Goal: Find specific page/section: Find specific page/section

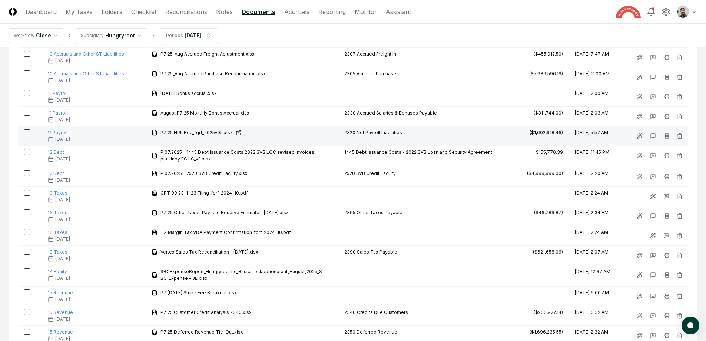
scroll to position [777, 0]
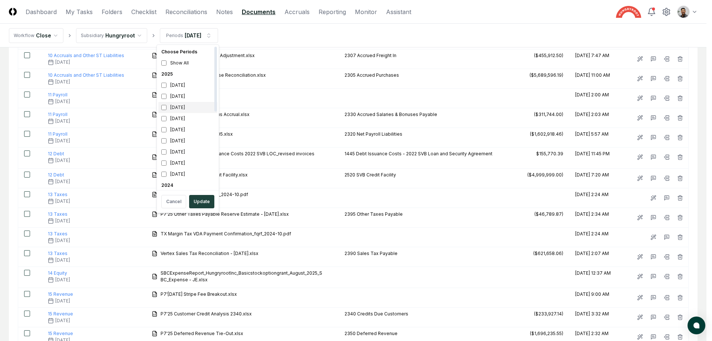
click at [185, 109] on div "[DATE]" at bounding box center [187, 107] width 59 height 11
click at [185, 122] on div "[DATE]" at bounding box center [187, 118] width 59 height 11
click at [202, 201] on button "Update" at bounding box center [201, 201] width 25 height 13
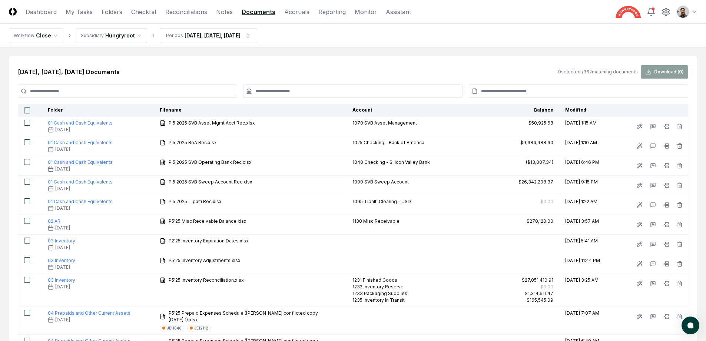
click at [161, 91] on input at bounding box center [127, 91] width 219 height 13
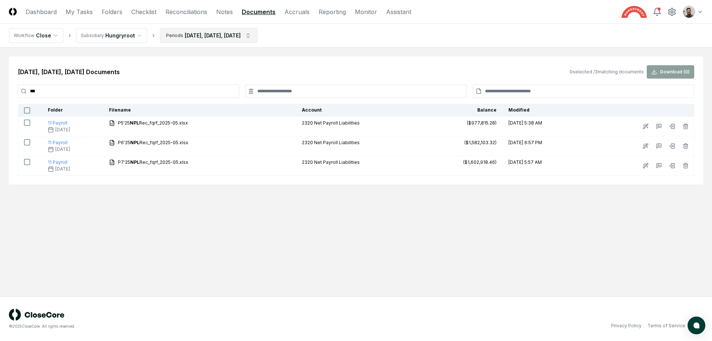
type input "***"
click at [208, 37] on html "CloseCore Dashboard My Tasks Folders Checklist Reconciliations Notes Documents …" at bounding box center [356, 170] width 712 height 341
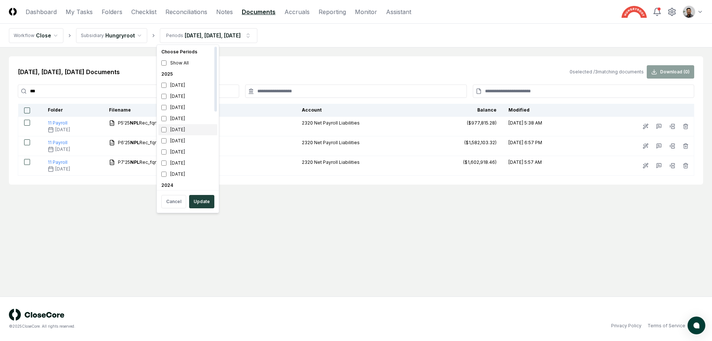
click at [182, 130] on div "[DATE]" at bounding box center [187, 129] width 59 height 11
click at [203, 198] on button "Update" at bounding box center [201, 201] width 25 height 13
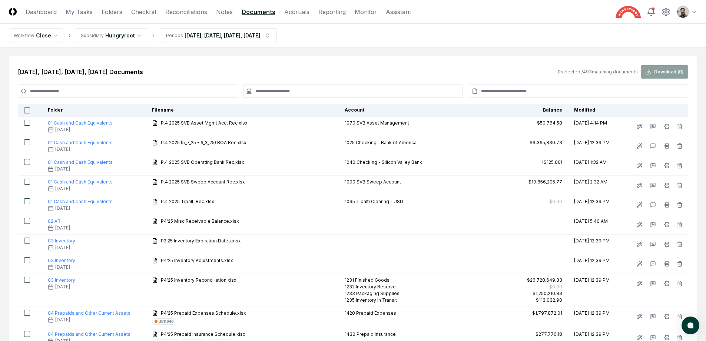
click at [174, 88] on input at bounding box center [127, 91] width 219 height 13
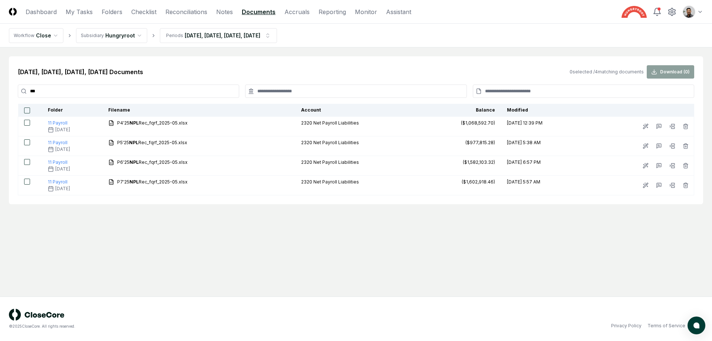
type input "***"
click at [689, 11] on html "CloseCore Dashboard My Tasks Folders Checklist Reconciliations Notes Documents …" at bounding box center [356, 170] width 712 height 341
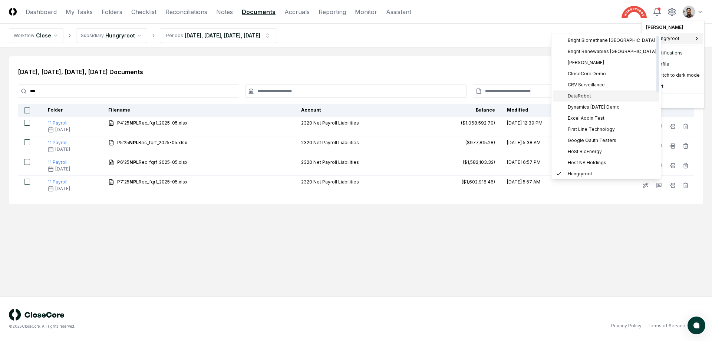
scroll to position [3, 0]
click at [592, 87] on div "DataRobot" at bounding box center [606, 92] width 106 height 11
